Goal: Information Seeking & Learning: Learn about a topic

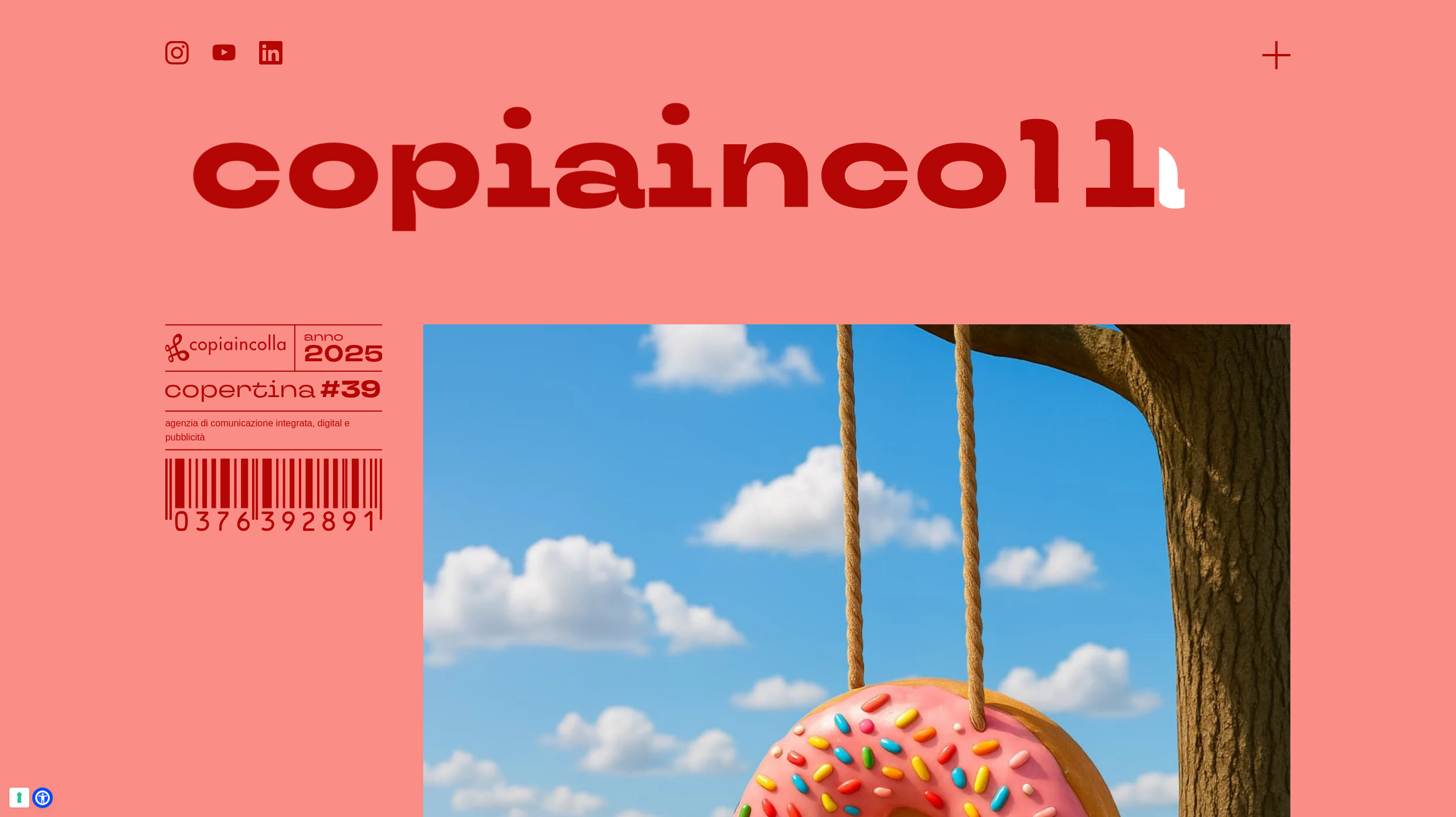
click at [1278, 62] on icon at bounding box center [1276, 55] width 28 height 28
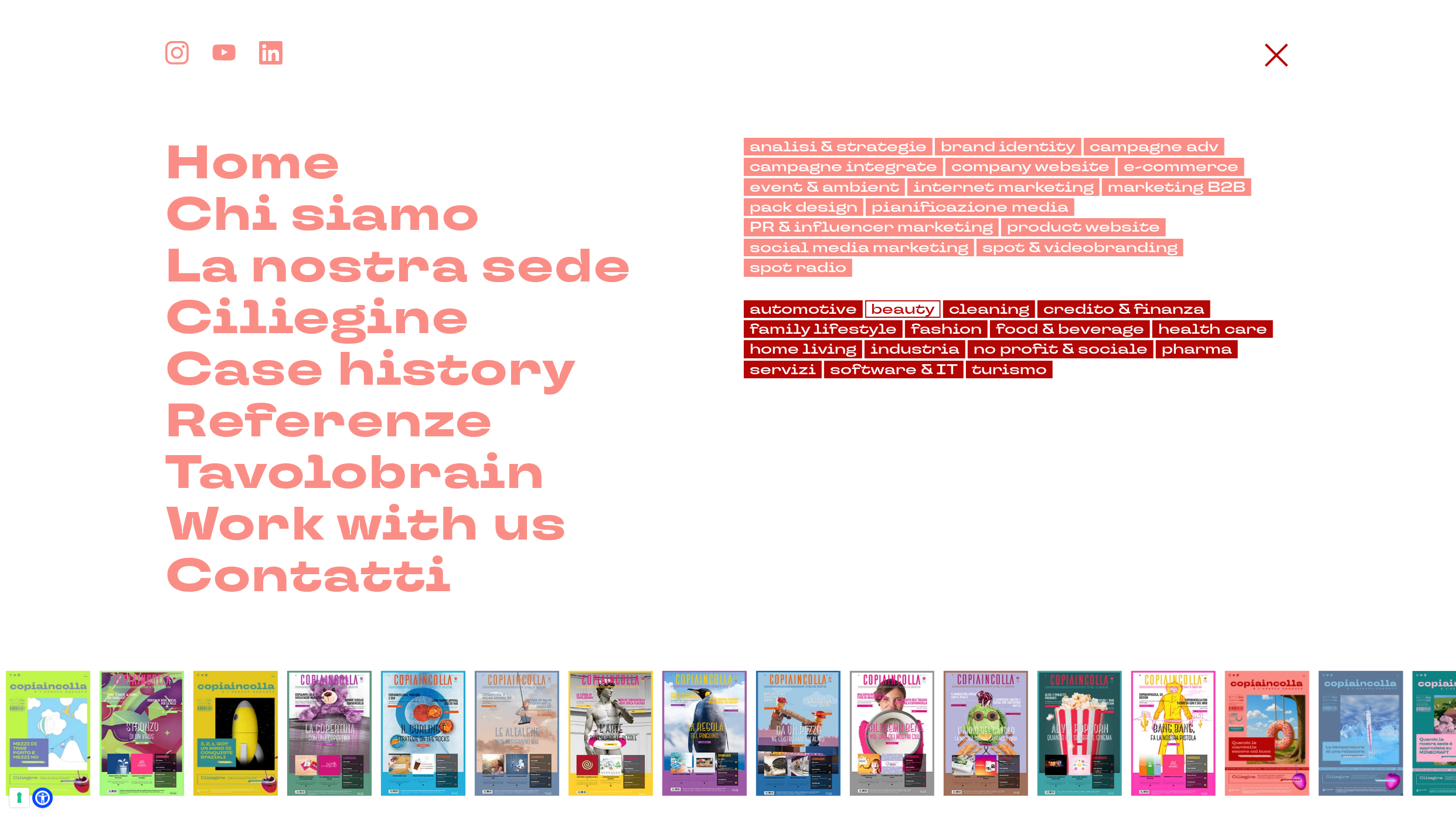
click at [926, 300] on link "beauty" at bounding box center [903, 309] width 75 height 18
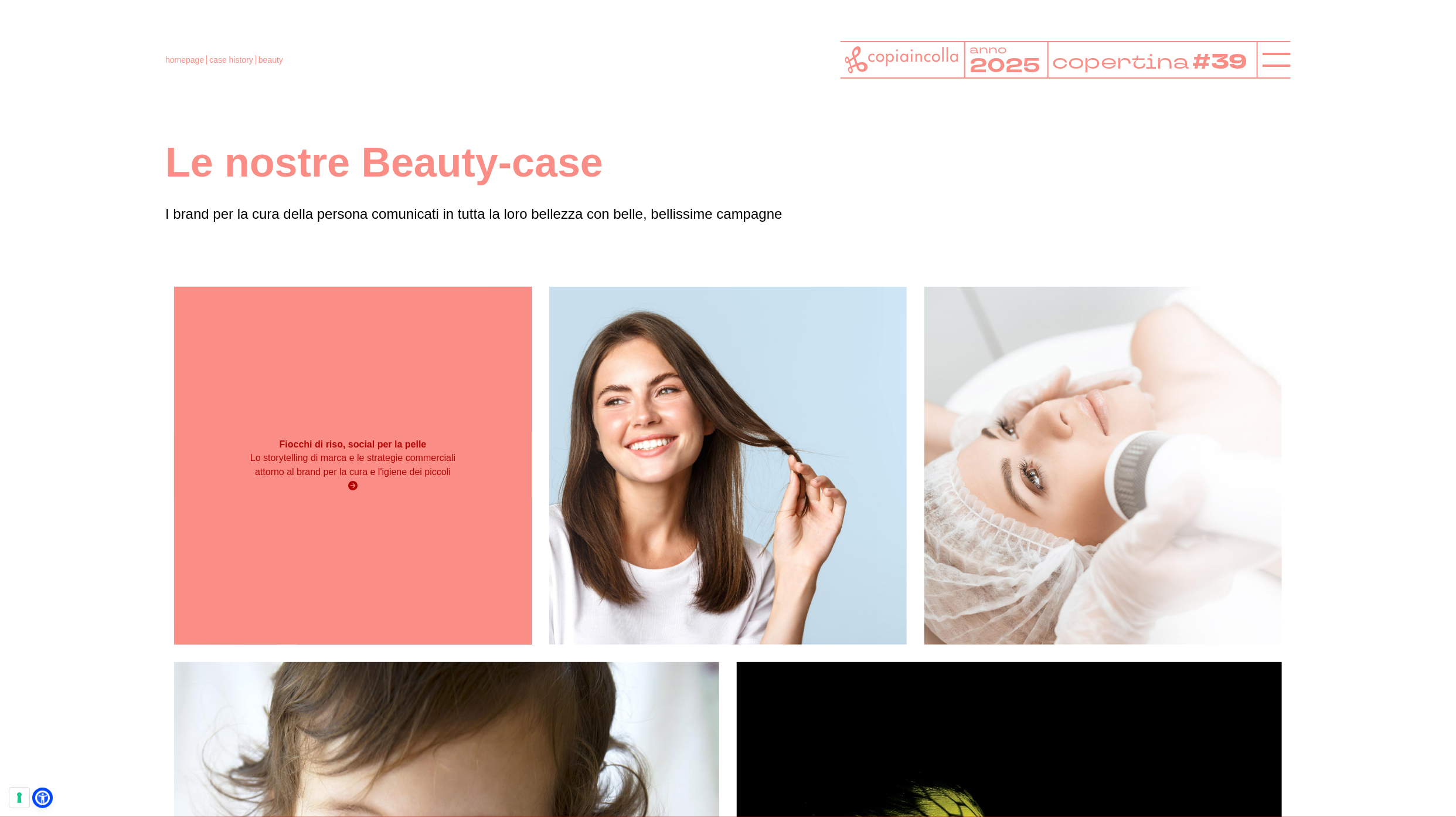
click at [351, 422] on div "Fiocchi di riso, social per la pelle Lo storytelling di marca e le strategie co…" at bounding box center [352, 465] width 357 height 357
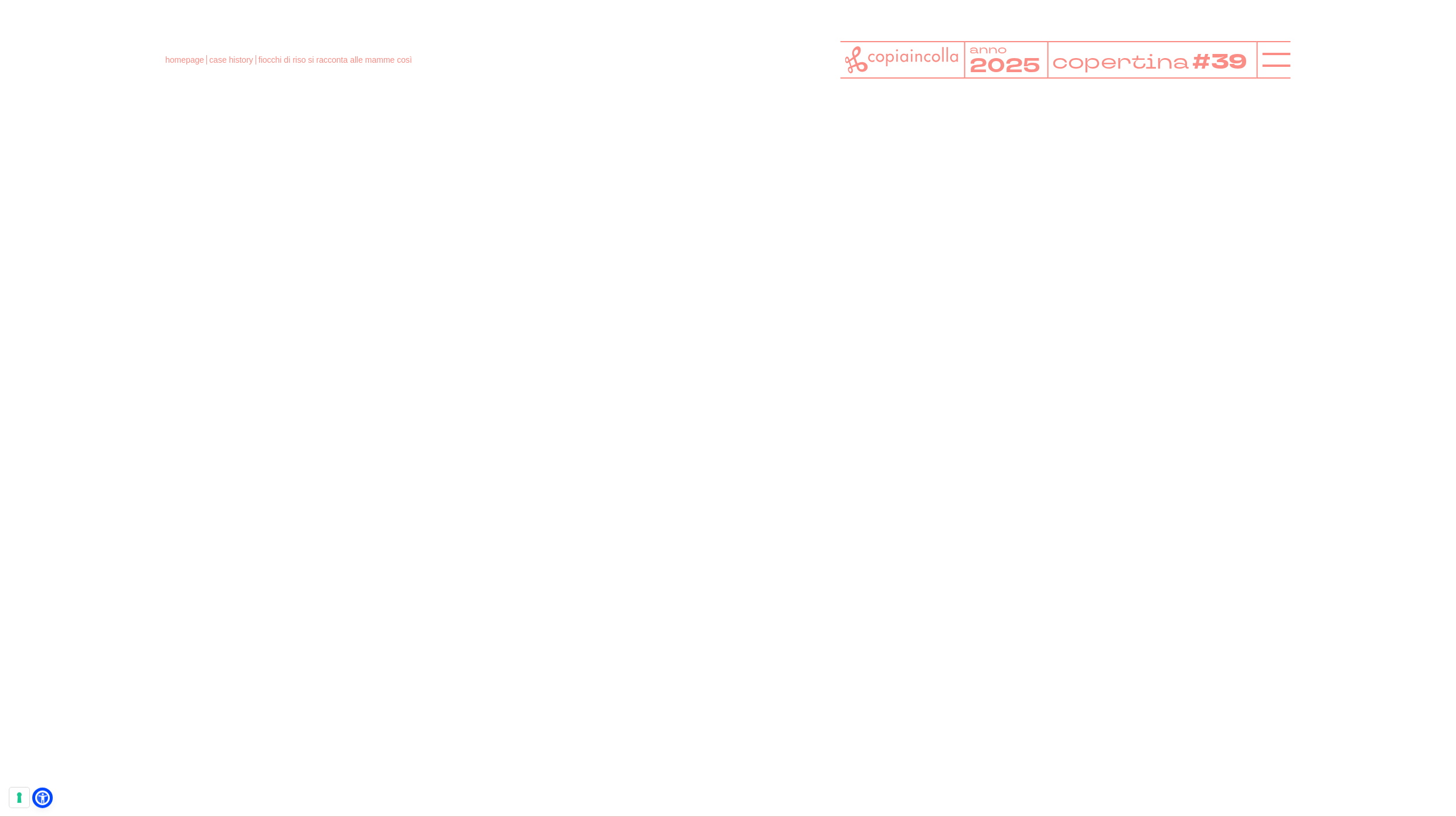
scroll to position [3490, 0]
drag, startPoint x: 614, startPoint y: 426, endPoint x: 796, endPoint y: 467, distance: 186.6
click at [805, 477] on video at bounding box center [728, 465] width 1125 height 633
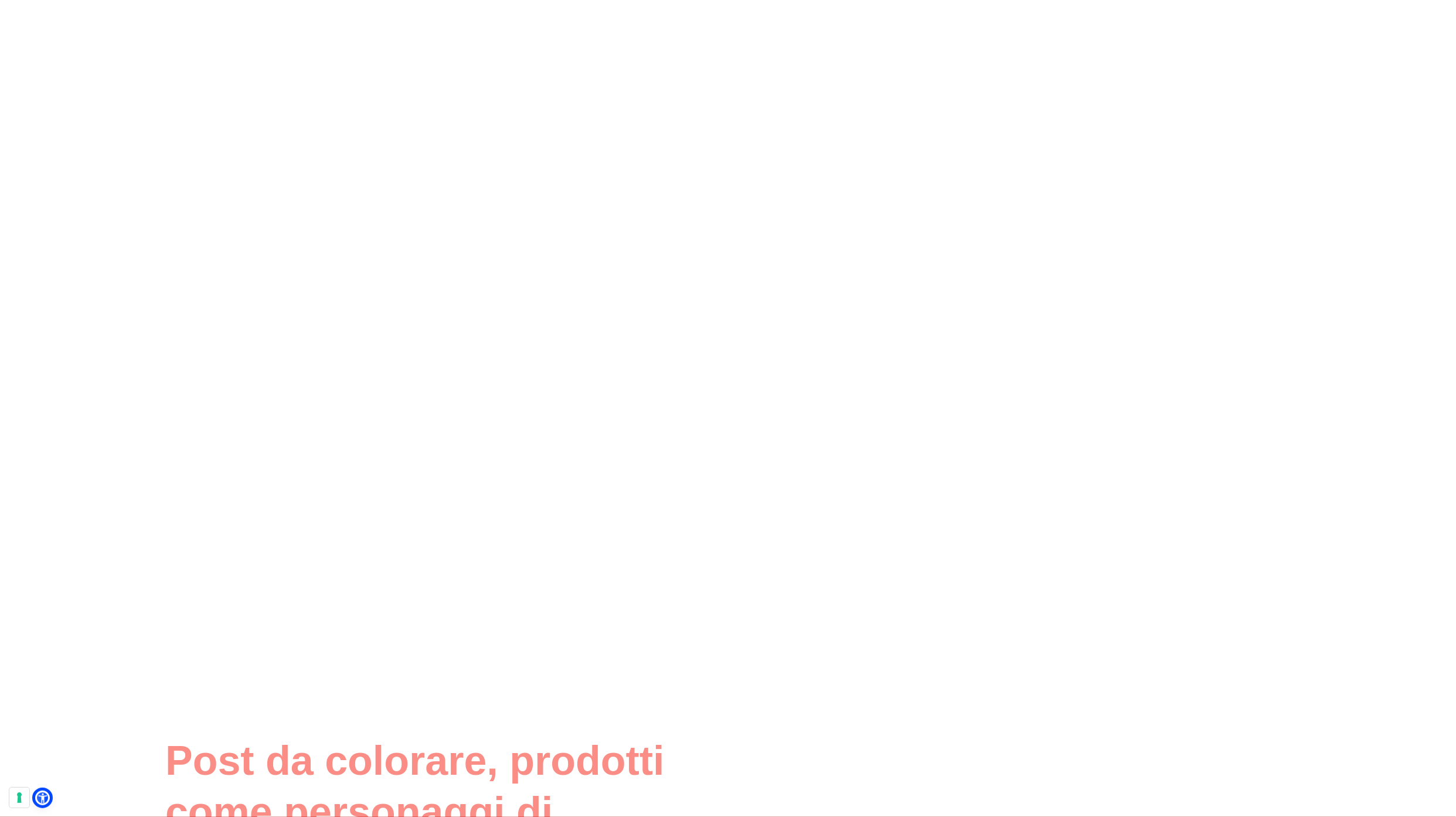
scroll to position [3623, 0]
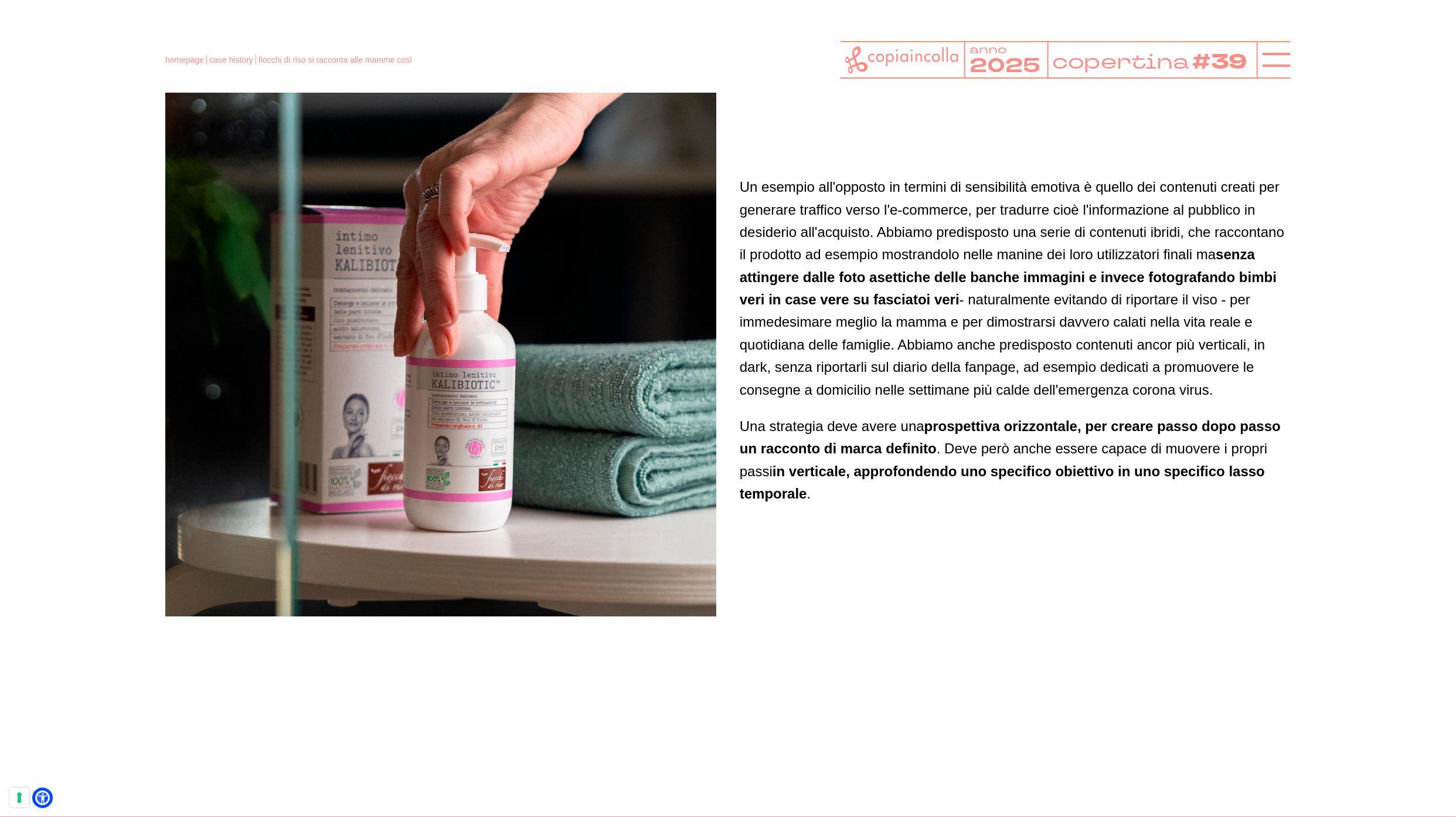
scroll to position [2938, 0]
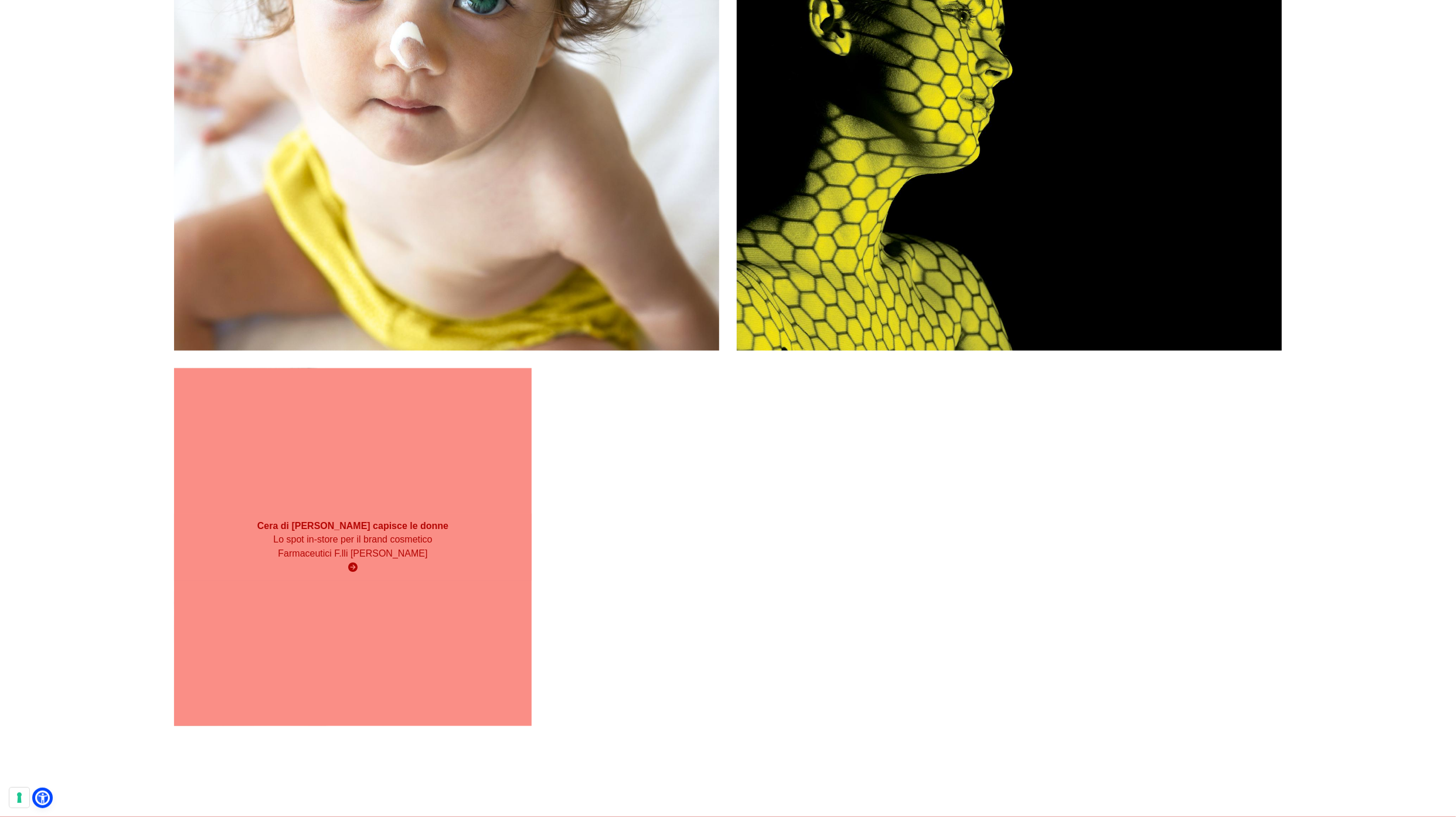
scroll to position [863, 0]
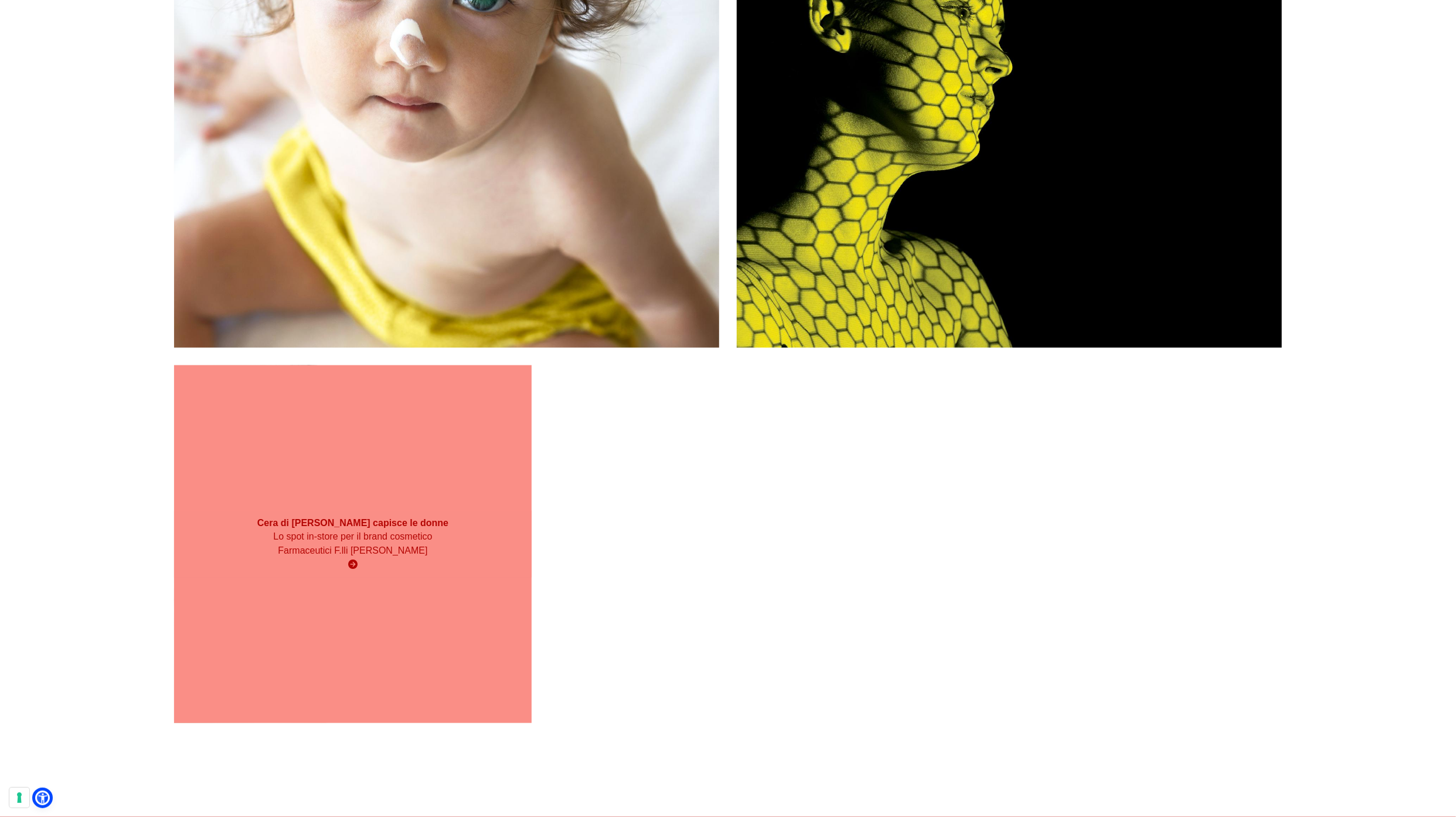
click at [231, 636] on div "Cera di Cupra capisce le donne Lo spot in-store per il brand cosmetico Farmaceu…" at bounding box center [352, 544] width 357 height 357
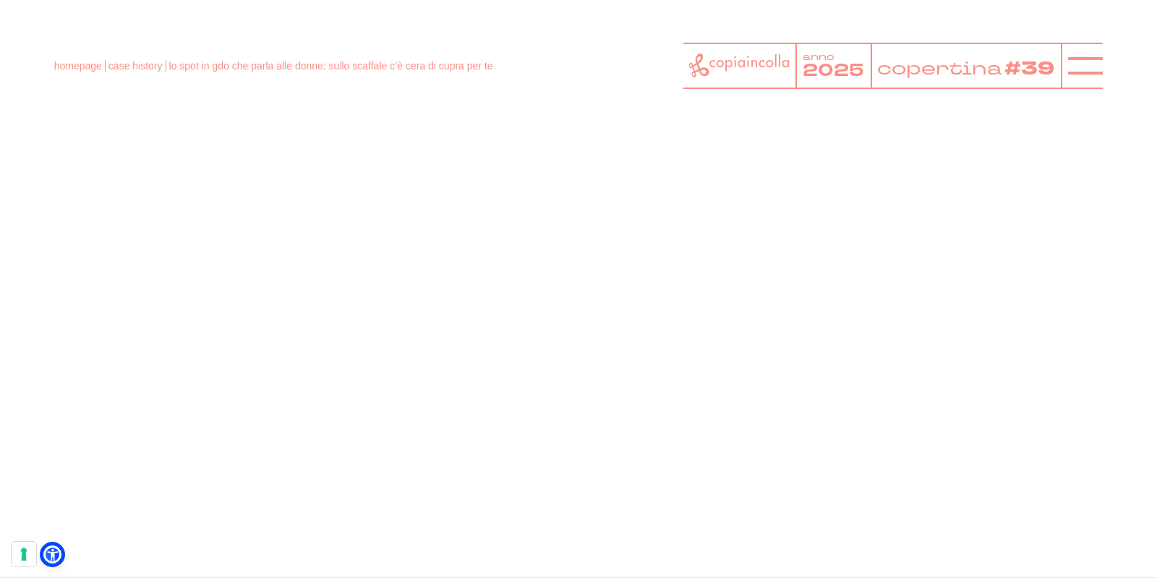
scroll to position [1174, 0]
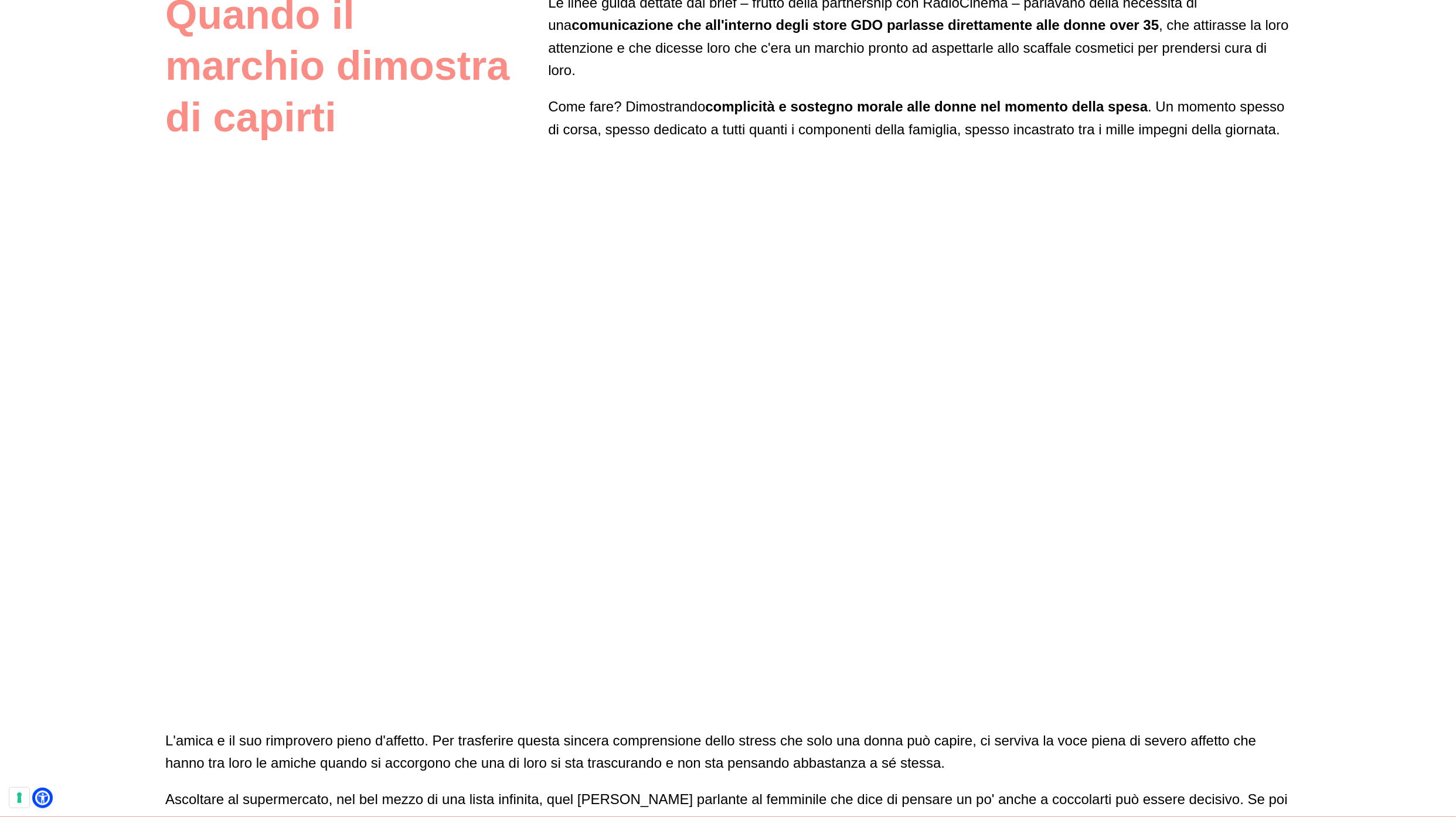
scroll to position [952, 0]
